Goal: Information Seeking & Learning: Understand process/instructions

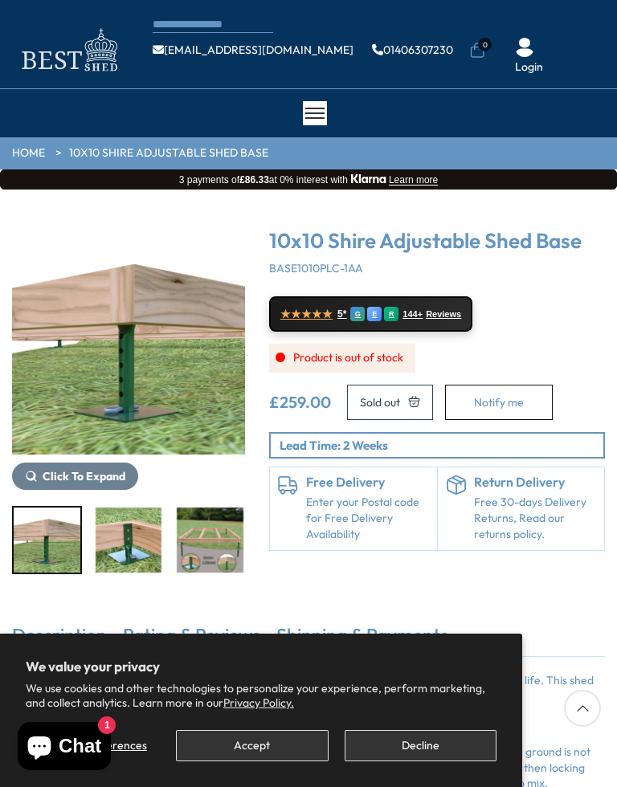
click at [417, 732] on button "Decline" at bounding box center [420, 745] width 152 height 31
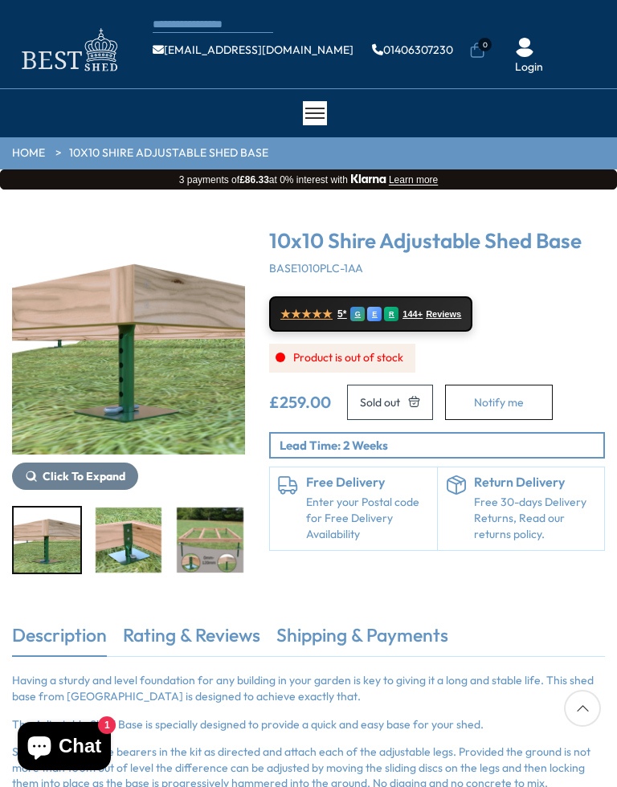
click at [63, 1] on div "CONTACT US Shipping Warranty Shop [EMAIL_ADDRESS][DOMAIN_NAME] 01406307230 0 Lo…" at bounding box center [308, 44] width 617 height 89
click at [595, 11] on div "CONTACT US Shipping Warranty Shop [EMAIL_ADDRESS][DOMAIN_NAME] 01406307230 0 Lo…" at bounding box center [308, 44] width 617 height 89
click at [594, 16] on div "CONTACT US Shipping Warranty Shop [EMAIL_ADDRESS][DOMAIN_NAME] 01406307230 0 Lo…" at bounding box center [308, 44] width 617 height 89
click at [583, 778] on p "Simply assemble the bearers in the kit as directed and attach each of the adjus…" at bounding box center [308, 767] width 593 height 47
click at [580, 768] on p "Simply assemble the bearers in the kit as directed and attach each of the adjus…" at bounding box center [308, 767] width 593 height 47
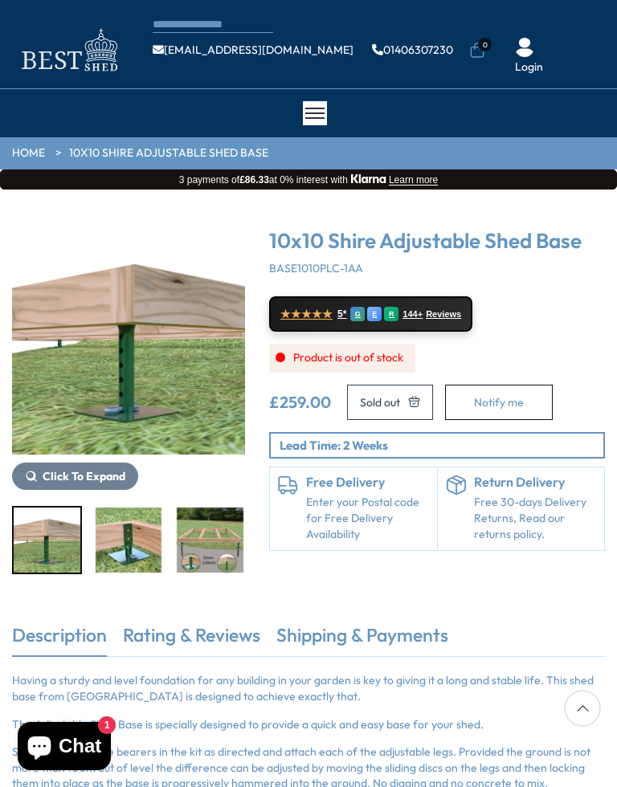
click at [578, 700] on icon at bounding box center [582, 708] width 37 height 37
click at [579, 708] on div at bounding box center [582, 708] width 37 height 37
click at [580, 91] on div "× [GEOGRAPHIC_DATA] [GEOGRAPHIC_DATA] All Sheds Wooden Sheds 6ft 8ft" at bounding box center [308, 113] width 617 height 48
click at [565, 25] on ul "[EMAIL_ADDRESS][DOMAIN_NAME] 01406307230 0 Login" at bounding box center [379, 50] width 452 height 51
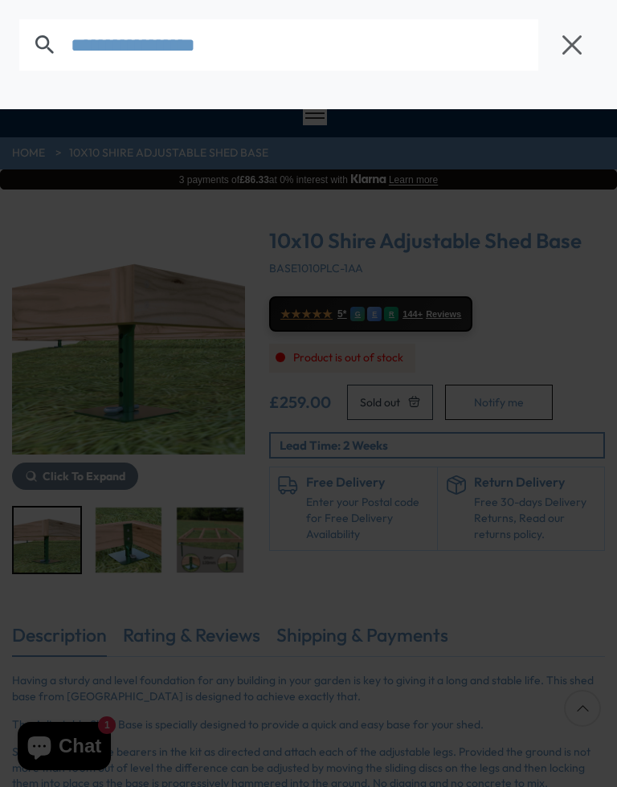
click at [19, 26] on label at bounding box center [44, 44] width 51 height 51
click at [71, 26] on input "text" at bounding box center [304, 44] width 467 height 51
click at [569, 50] on icon "button" at bounding box center [572, 45] width 24 height 24
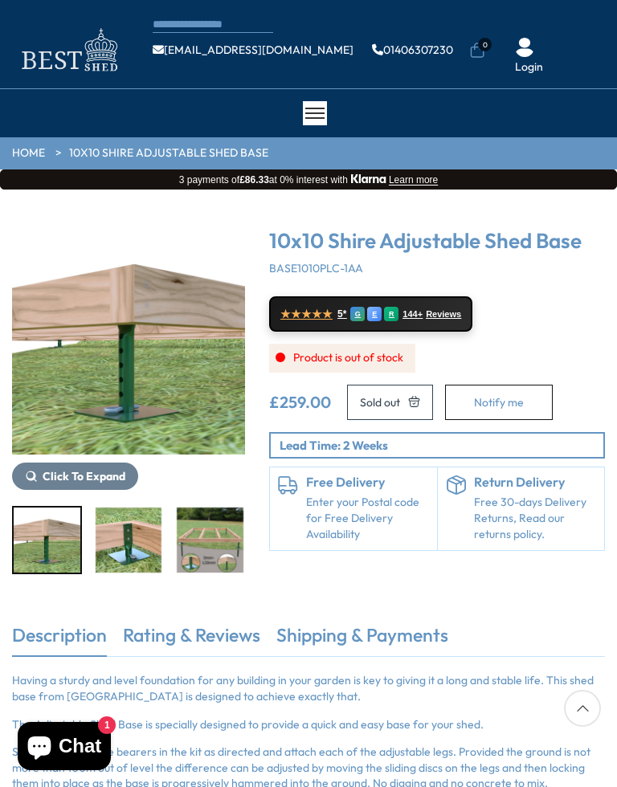
click at [576, 30] on ul "[EMAIL_ADDRESS][DOMAIN_NAME] 01406307230 0 Login" at bounding box center [379, 50] width 452 height 51
click at [588, 22] on div "CONTACT US Shipping Warranty Shop [EMAIL_ADDRESS][DOMAIN_NAME] 01406307230 0 Lo…" at bounding box center [308, 44] width 617 height 89
